Goal: Find specific page/section: Find specific page/section

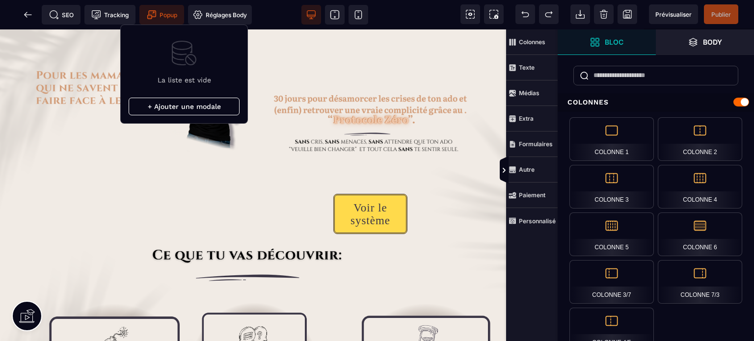
click at [163, 14] on span "Popup" at bounding box center [162, 15] width 30 height 10
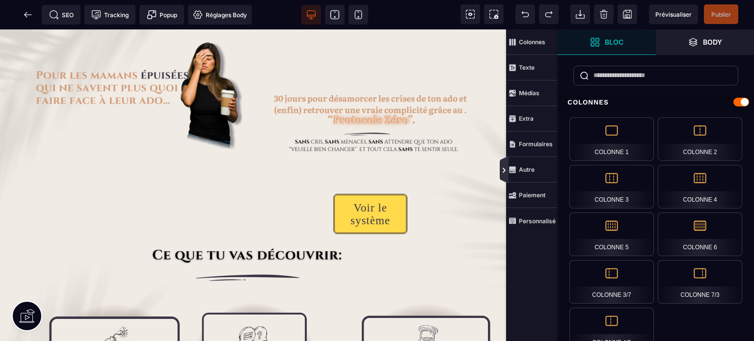
click at [504, 168] on icon at bounding box center [504, 170] width 8 height 8
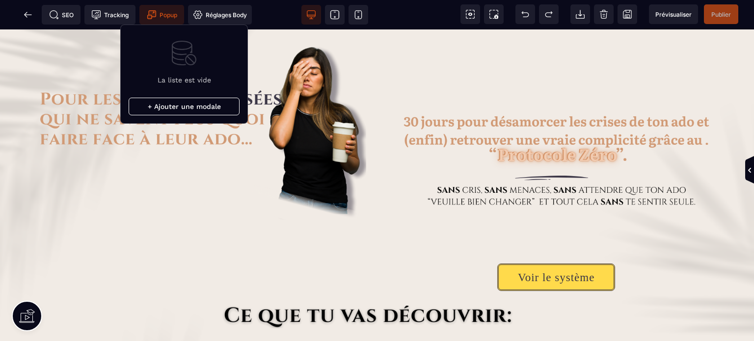
click at [158, 11] on span "Popup" at bounding box center [162, 15] width 30 height 10
click at [157, 15] on span "Popup" at bounding box center [162, 15] width 30 height 10
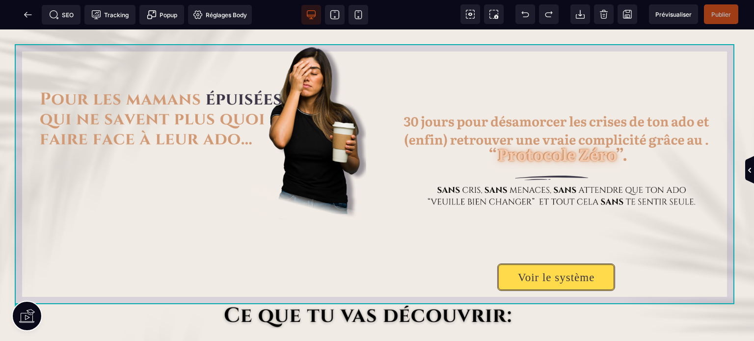
click at [16, 47] on div "Voir le système" at bounding box center [377, 175] width 724 height 262
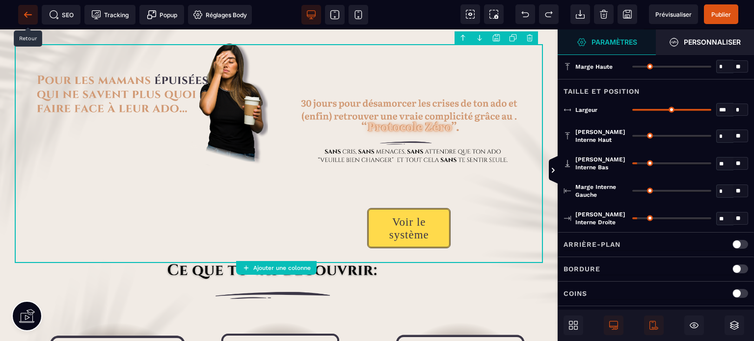
click at [30, 11] on icon at bounding box center [28, 15] width 10 height 10
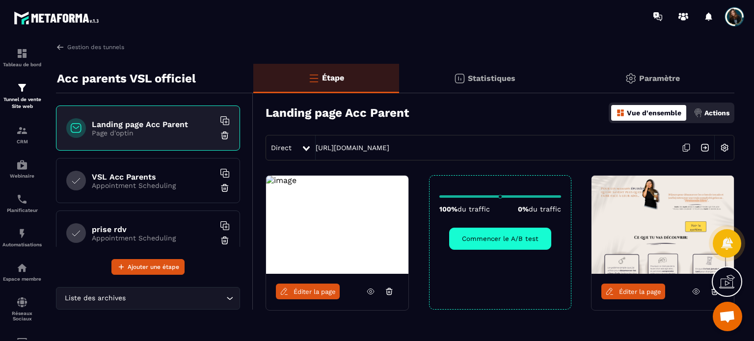
click at [687, 147] on icon at bounding box center [686, 147] width 19 height 19
click at [326, 296] on link "Éditer la page" at bounding box center [308, 292] width 64 height 16
